Goal: Task Accomplishment & Management: Use online tool/utility

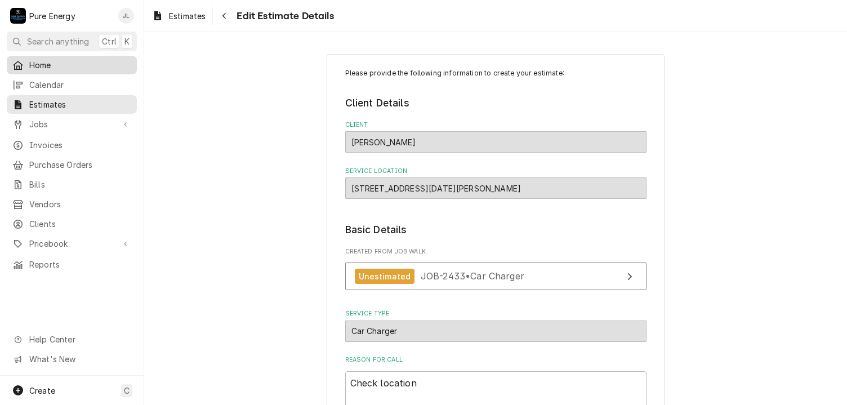
scroll to position [1512, 0]
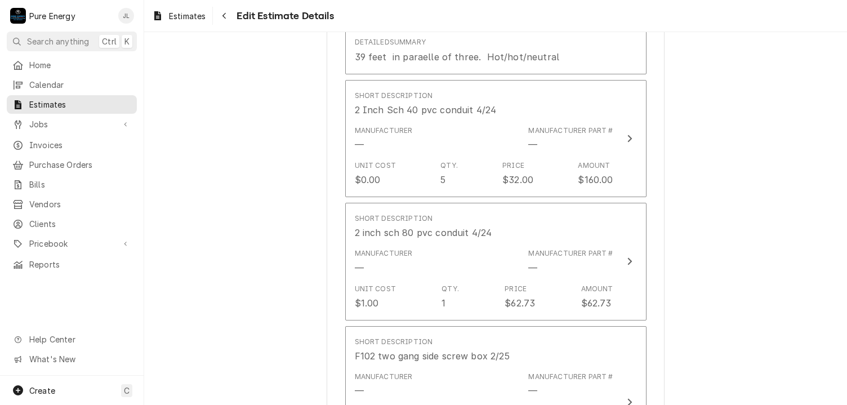
type textarea "x"
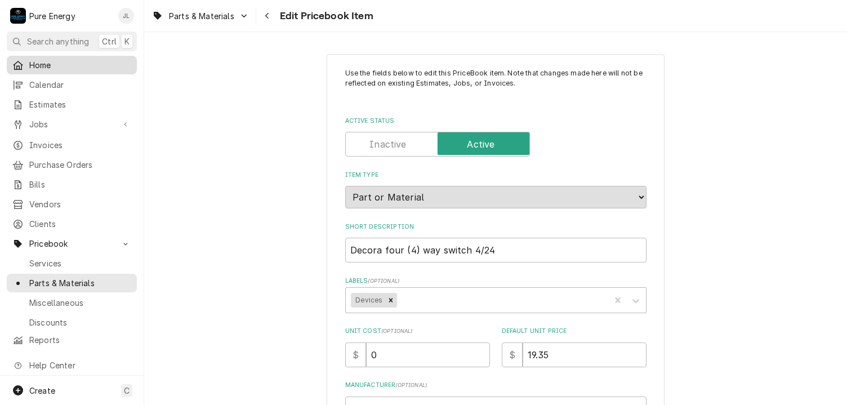
click at [82, 64] on span "Home" at bounding box center [80, 65] width 102 height 12
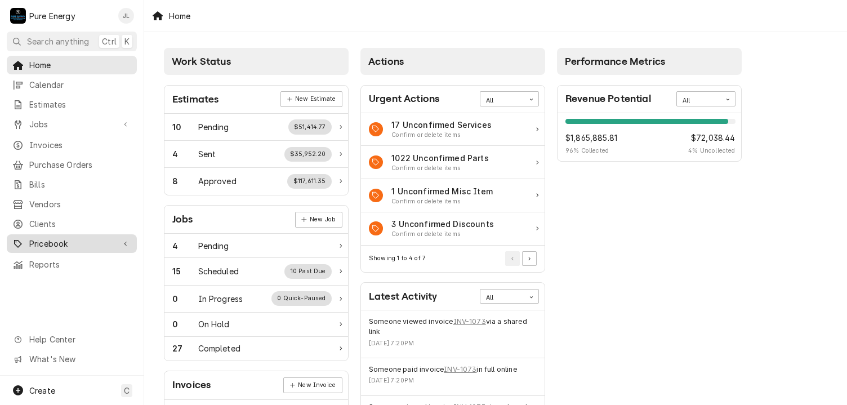
click at [72, 238] on span "Pricebook" at bounding box center [71, 244] width 85 height 12
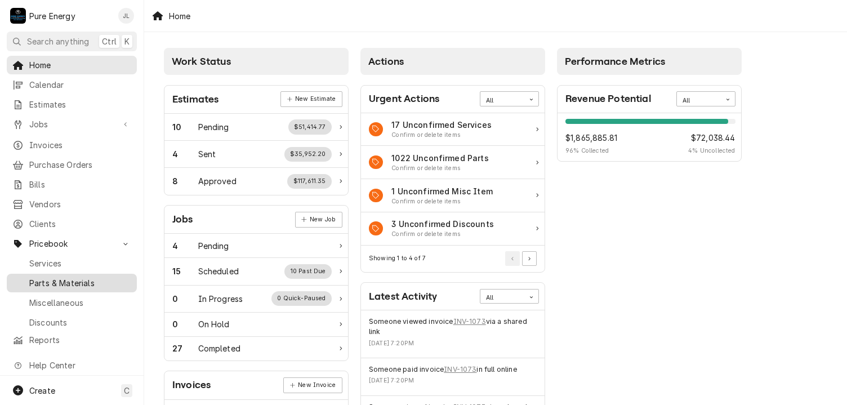
click at [77, 277] on span "Parts & Materials" at bounding box center [80, 283] width 102 height 12
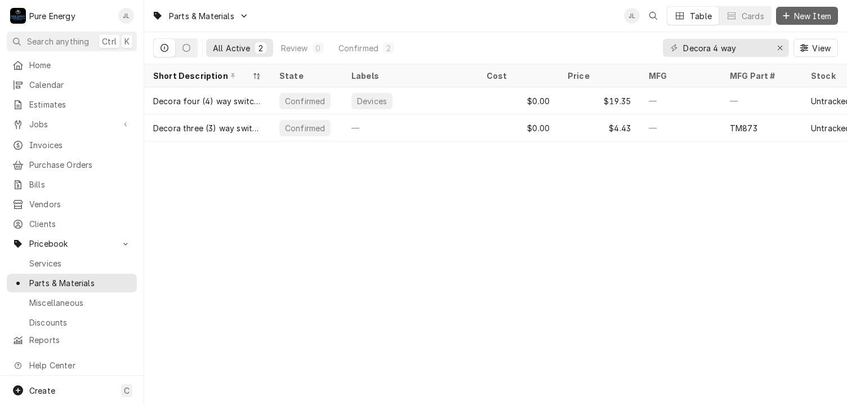
click at [796, 16] on span "New Item" at bounding box center [813, 16] width 42 height 12
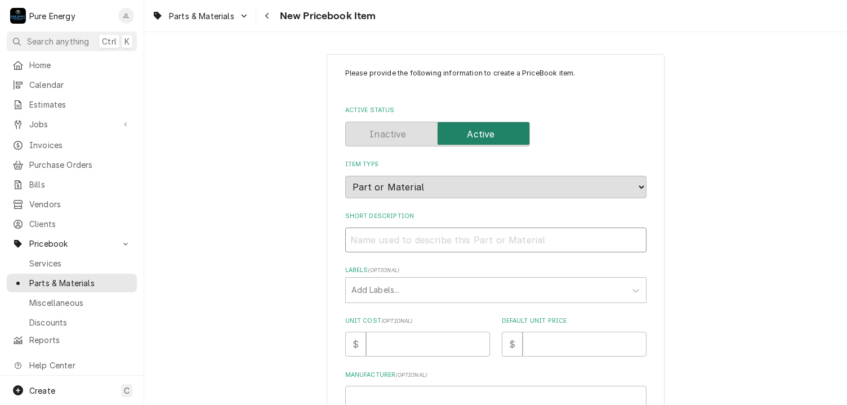
click at [376, 238] on input "Short Description" at bounding box center [495, 240] width 301 height 25
type textarea "x"
type input "3"
type textarea "x"
type input "3/"
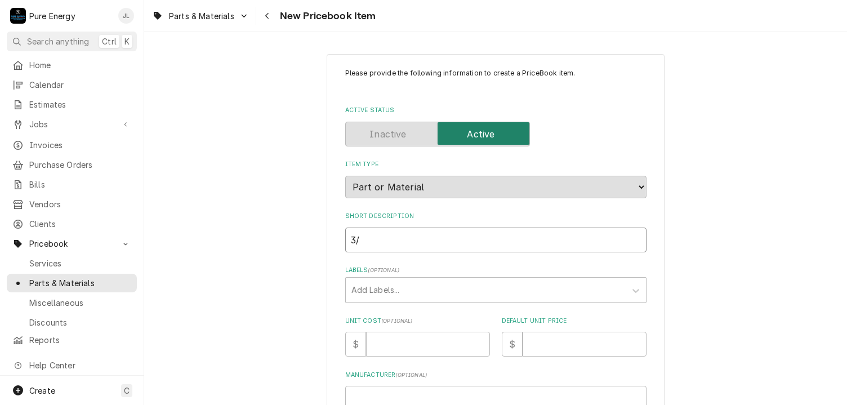
type textarea "x"
type input "3/8"
type textarea "x"
type input "3/8"
type textarea "x"
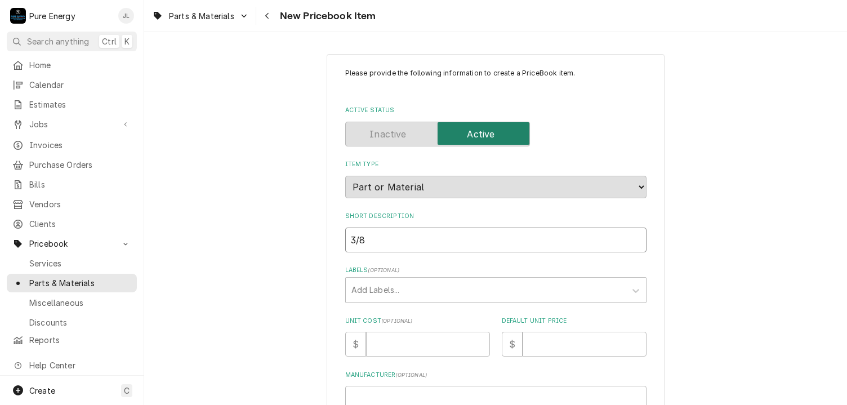
type input "3/8 o"
type textarea "x"
type input "3/8 on"
type textarea "x"
type input "3/8 one"
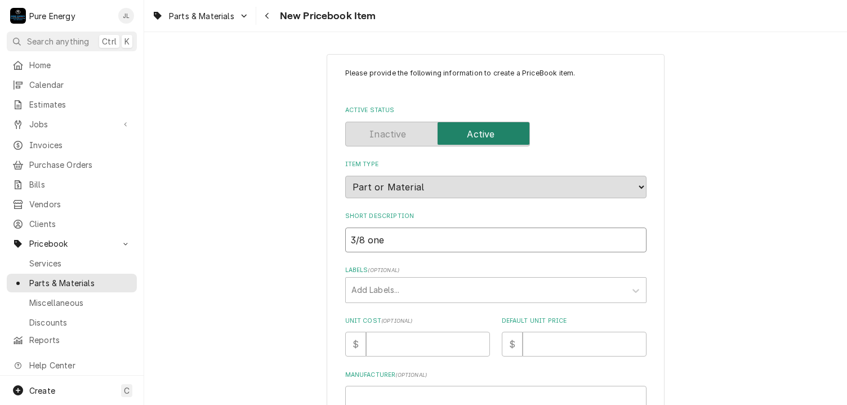
type textarea "x"
type input "3/8 one"
type textarea "x"
type input "3/8 one h"
type textarea "x"
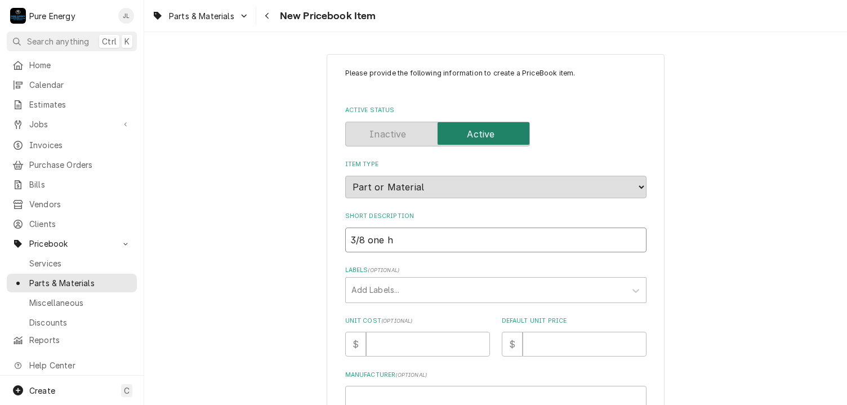
type input "3/8 one ho"
type textarea "x"
type input "3/8 one hol"
type textarea "x"
type input "3/8 one hole"
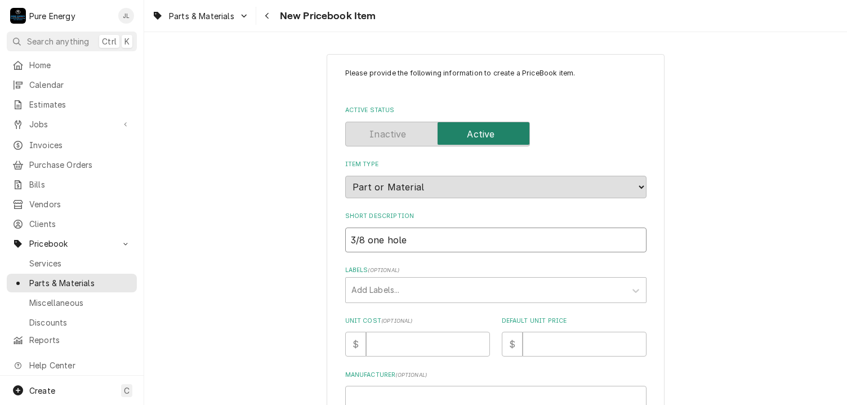
type textarea "x"
type input "3/8 one hole"
type textarea "x"
type input "3/8 one hole s"
type textarea "x"
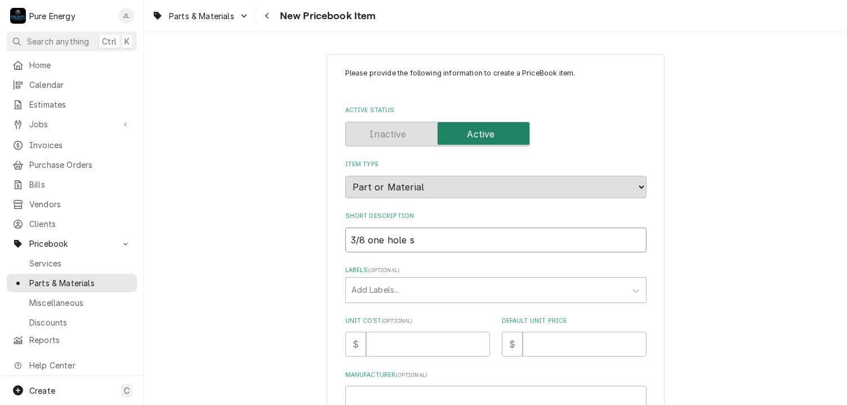
type input "3/8 one hole st"
type textarea "x"
type input "3/8 one hole str"
type textarea "x"
type input "3/8 one hole strap"
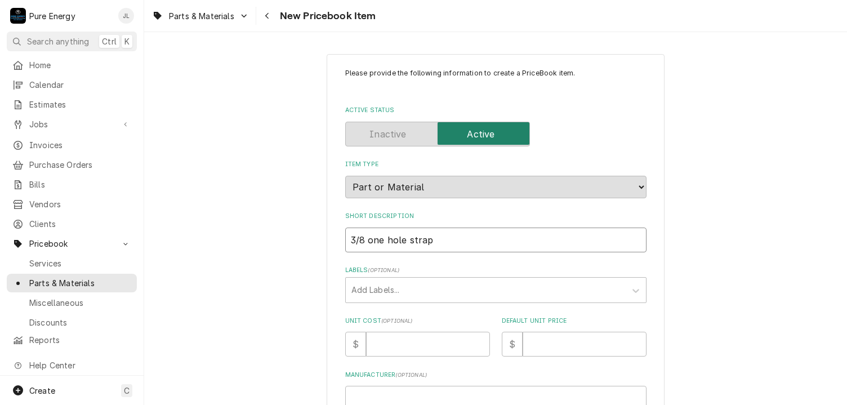
type textarea "x"
type input "3/8 one hole strap"
type textarea "x"
type input "3/8 one hole strap"
type textarea "x"
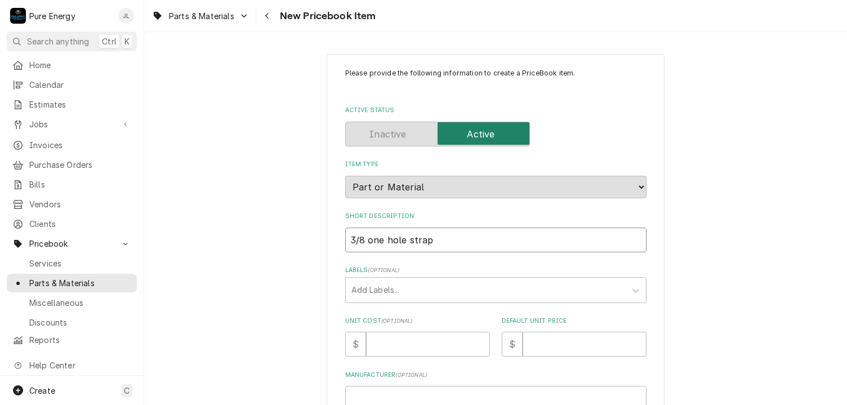
type input "3/8 one hole strap"
type textarea "x"
type input "3/8 one hole strap 9"
type textarea "x"
type input "3/8 one hole strap 9/"
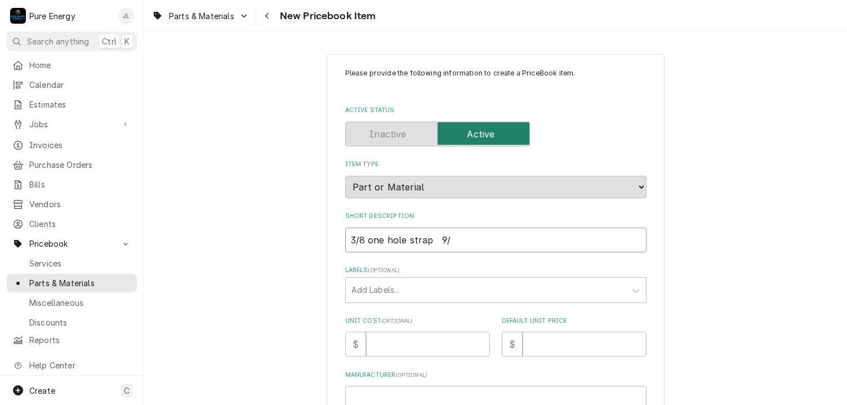
type textarea "x"
type input "3/8 one hole strap 9/2"
type textarea "x"
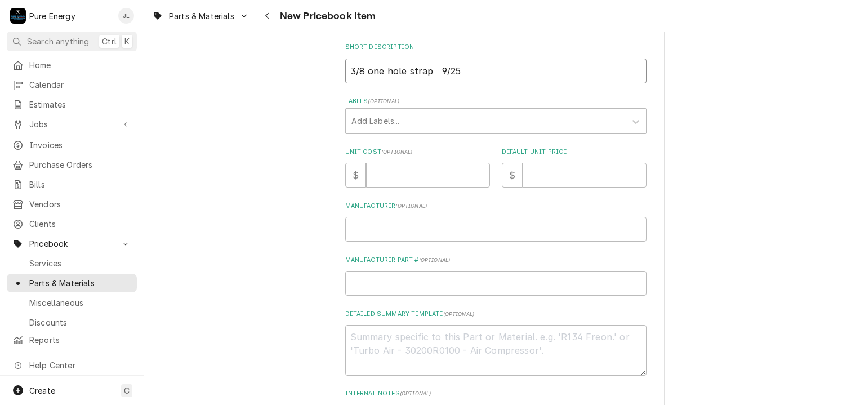
type input "3/8 one hole strap 9/25"
click at [408, 173] on input "Unit Cost ( optional )" at bounding box center [428, 175] width 124 height 25
type textarea "x"
type input "0"
type textarea "x"
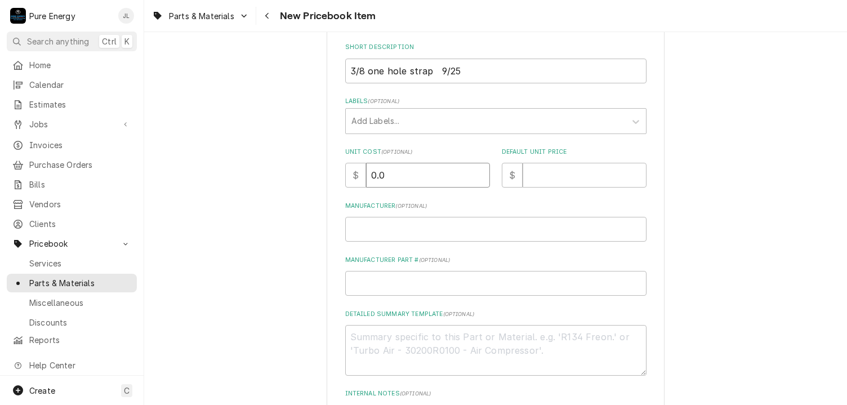
type input "0.0"
click at [552, 173] on input "Default Unit Price" at bounding box center [585, 175] width 124 height 25
type textarea "x"
type input ".3"
type textarea "x"
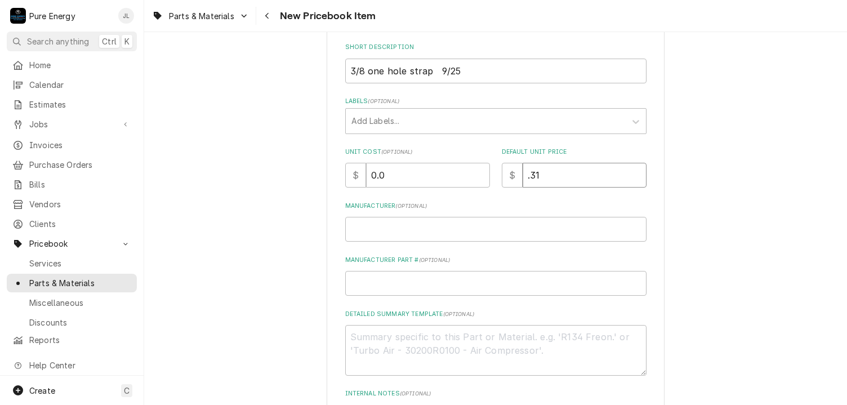
type input ".31"
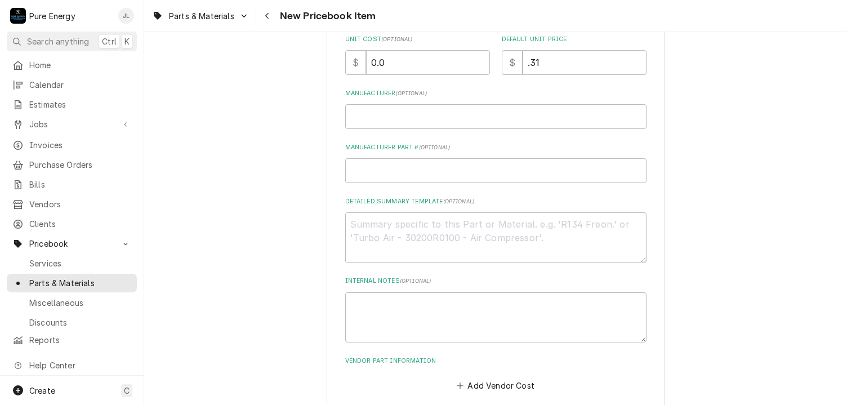
scroll to position [337, 0]
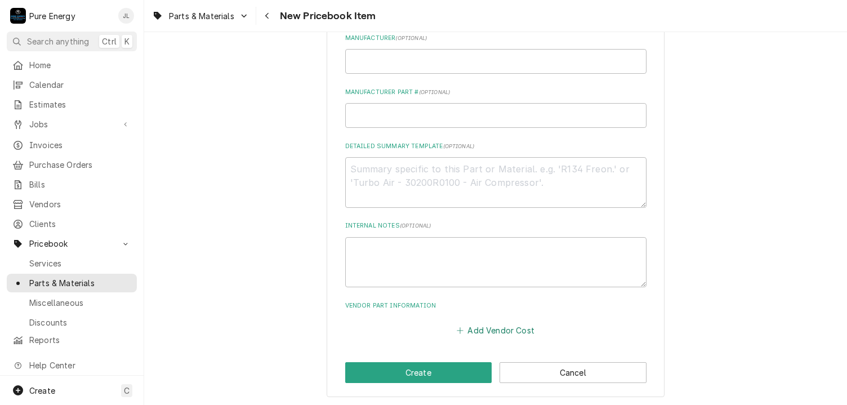
click at [477, 331] on button "Add Vendor Cost" at bounding box center [496, 331] width 82 height 16
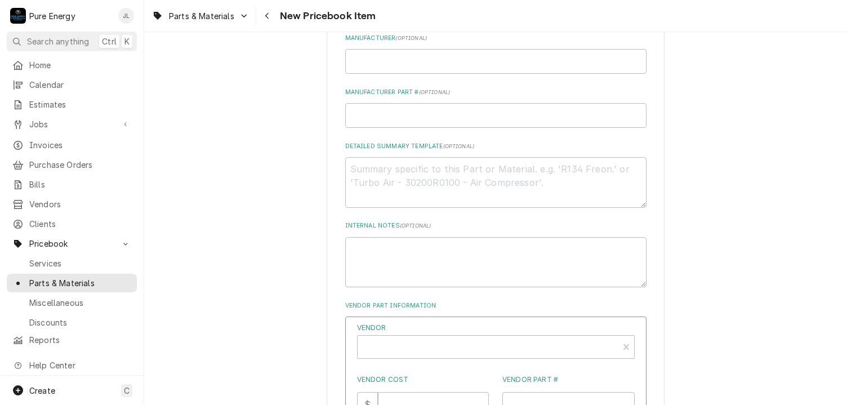
drag, startPoint x: 477, startPoint y: 331, endPoint x: 471, endPoint y: 322, distance: 10.6
click at [474, 328] on label "Vendor" at bounding box center [496, 328] width 278 height 10
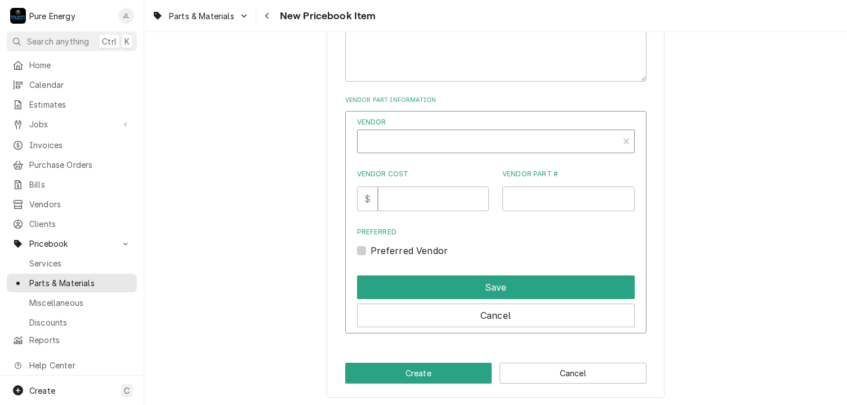
type textarea "x"
click at [409, 139] on div "Vendor" at bounding box center [488, 145] width 250 height 27
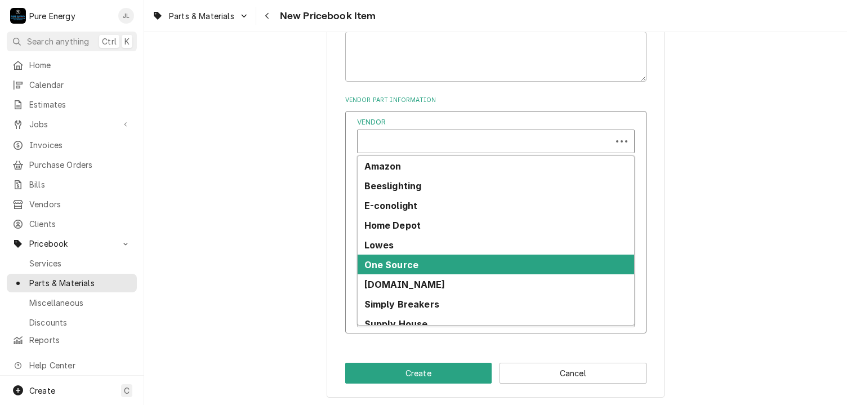
scroll to position [28, 0]
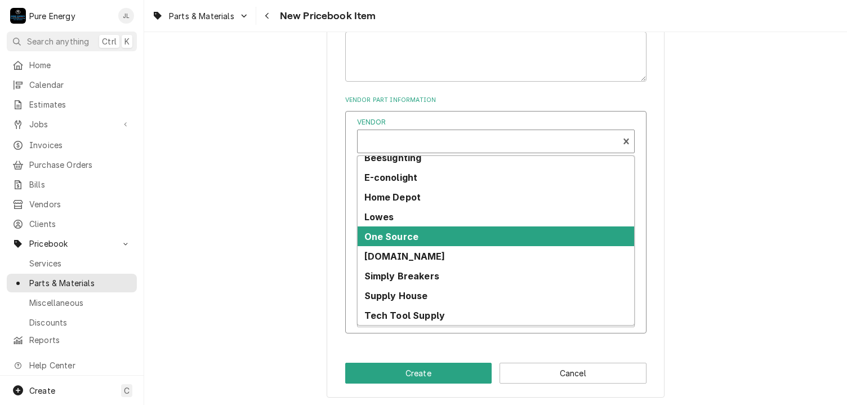
click at [467, 227] on div "One Source" at bounding box center [496, 237] width 277 height 20
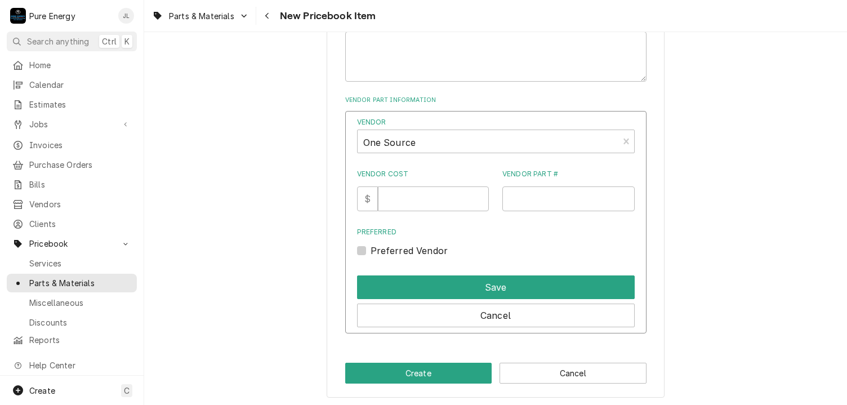
drag, startPoint x: 467, startPoint y: 226, endPoint x: 458, endPoint y: 241, distance: 18.0
click at [467, 229] on label "Preferred" at bounding box center [496, 232] width 278 height 10
click at [467, 244] on input "Preferred" at bounding box center [510, 256] width 278 height 25
checkbox input "true"
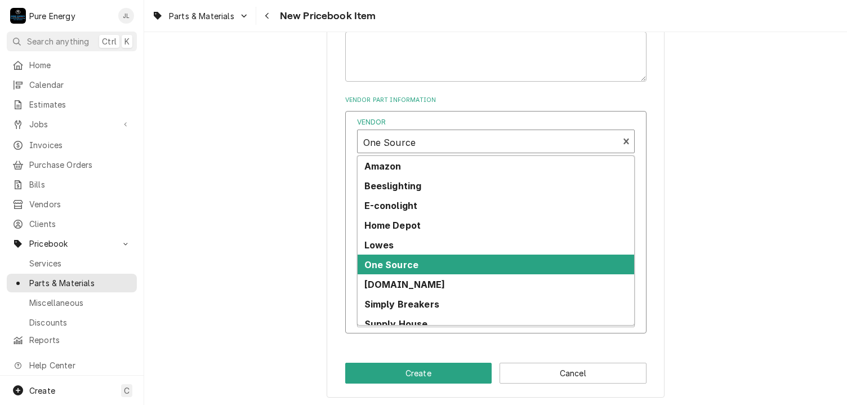
click at [423, 145] on div "Vendor" at bounding box center [488, 142] width 250 height 27
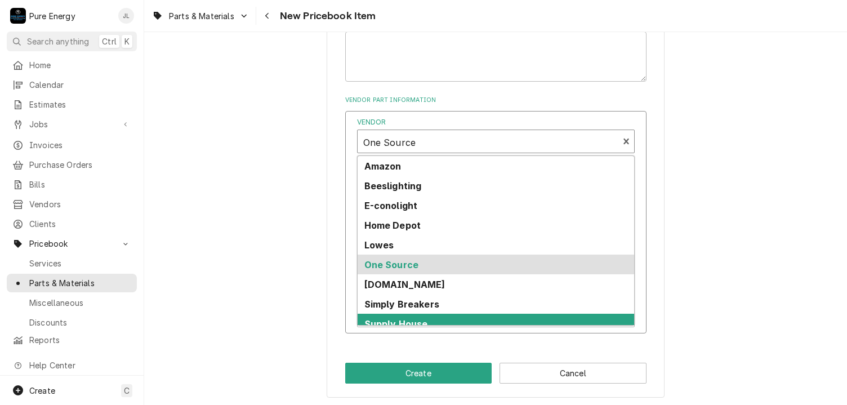
scroll to position [68, 0]
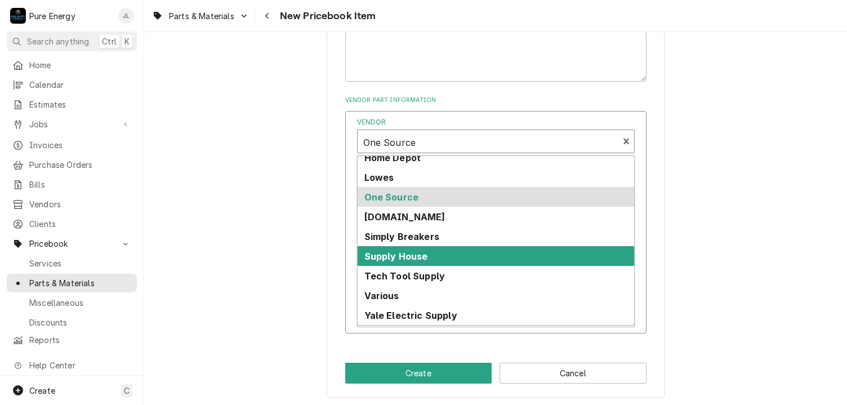
click at [428, 259] on strong "Supply House" at bounding box center [397, 256] width 64 height 11
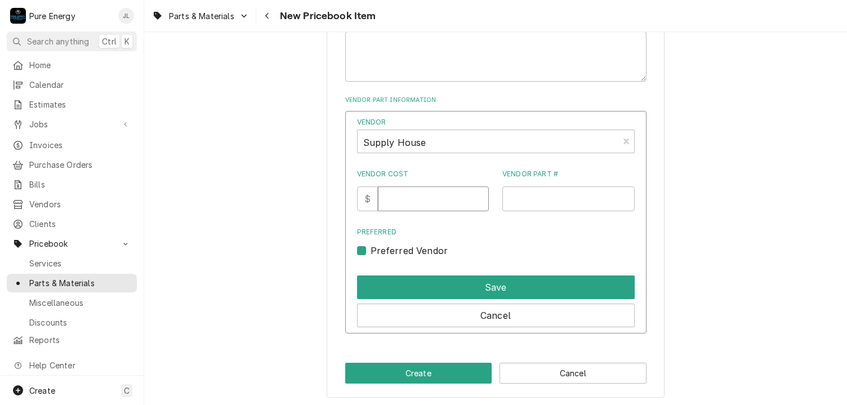
click at [413, 194] on input "Vendor Cost" at bounding box center [433, 199] width 111 height 25
type input "4"
type input "7.30"
click at [563, 201] on input "Vendor Part #" at bounding box center [569, 199] width 132 height 25
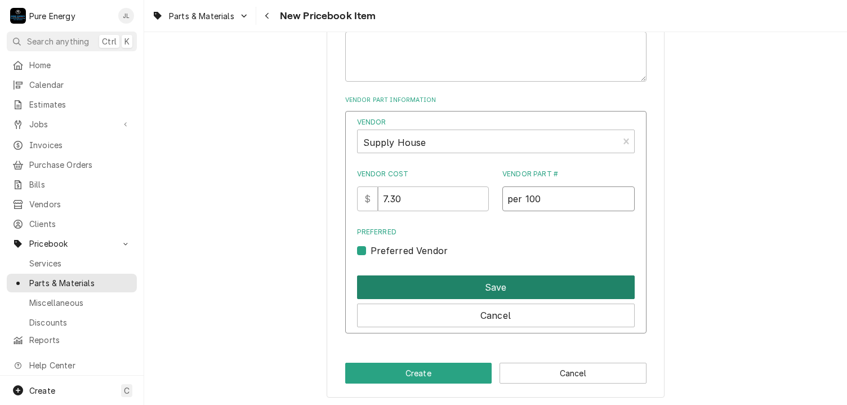
type input "per 100"
click at [527, 286] on button "Save" at bounding box center [496, 288] width 278 height 24
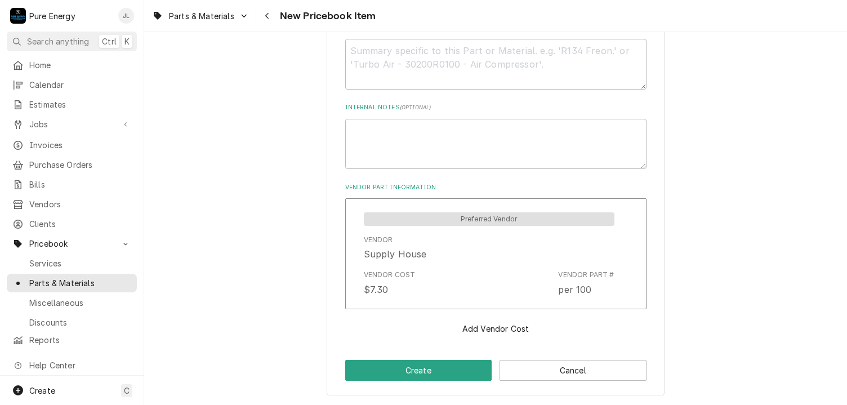
scroll to position [453, 0]
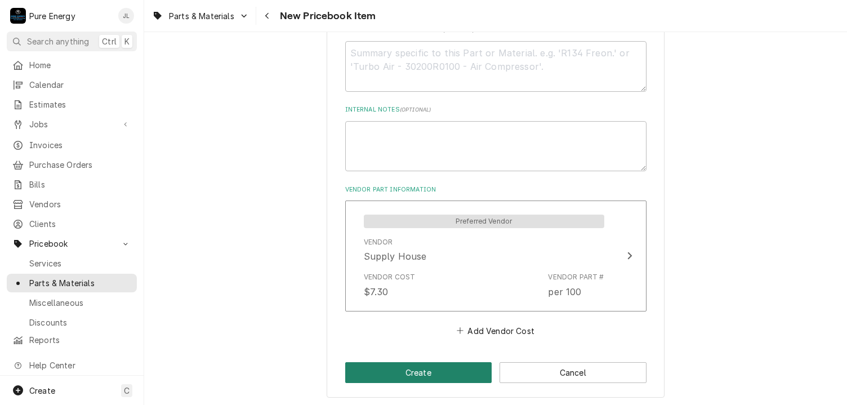
click at [451, 366] on button "Create" at bounding box center [418, 372] width 147 height 21
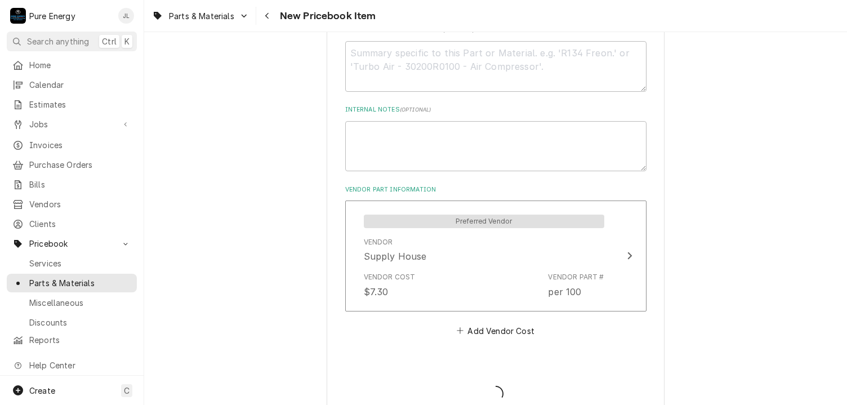
type textarea "x"
